Goal: Ask a question

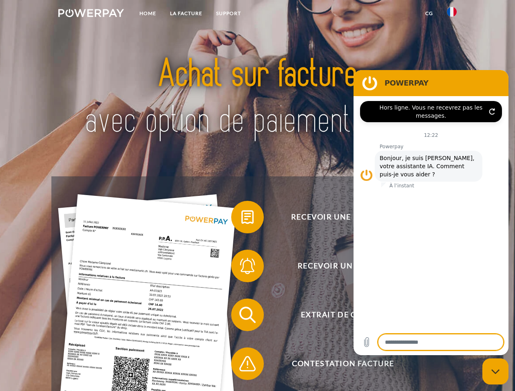
click at [91, 14] on img at bounding box center [91, 13] width 66 height 8
click at [451, 14] on img at bounding box center [451, 12] width 10 height 10
click at [429, 13] on link "CG" at bounding box center [429, 13] width 22 height 15
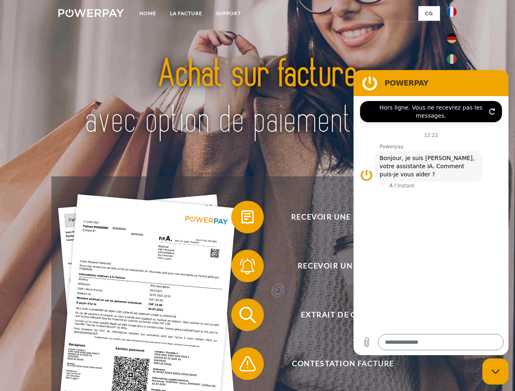
click at [241, 219] on span at bounding box center [235, 217] width 41 height 41
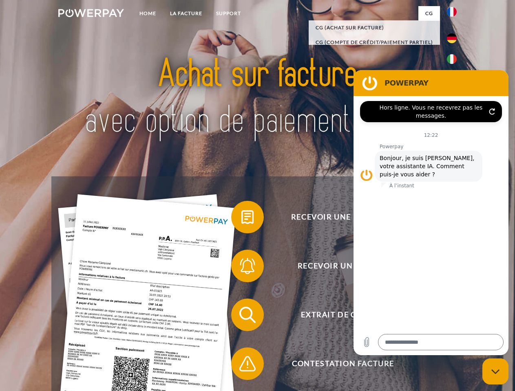
click at [241, 268] on span at bounding box center [235, 266] width 41 height 41
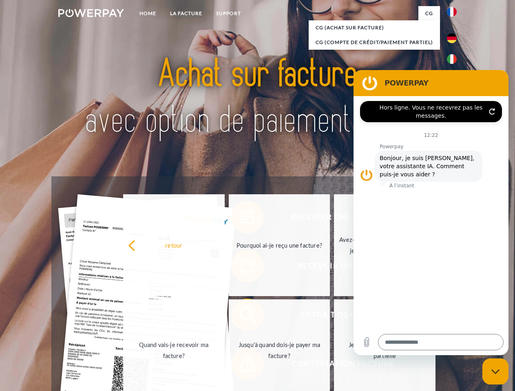
click at [241, 317] on link "Jusqu'à quand dois-je payer ma facture?" at bounding box center [279, 350] width 101 height 102
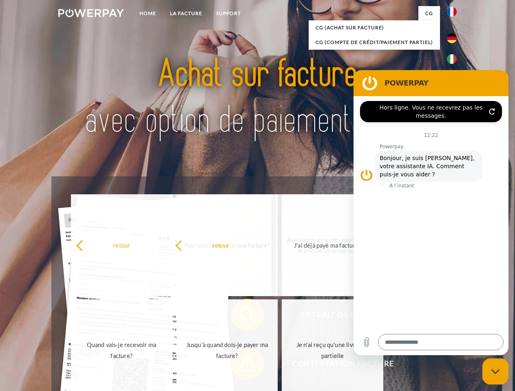
click at [241, 365] on span at bounding box center [235, 363] width 41 height 41
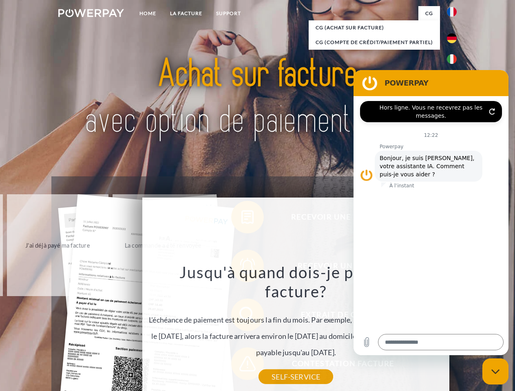
click at [495, 372] on icon "Fermer la fenêtre de messagerie" at bounding box center [495, 371] width 9 height 5
type textarea "*"
